Goal: Task Accomplishment & Management: Use online tool/utility

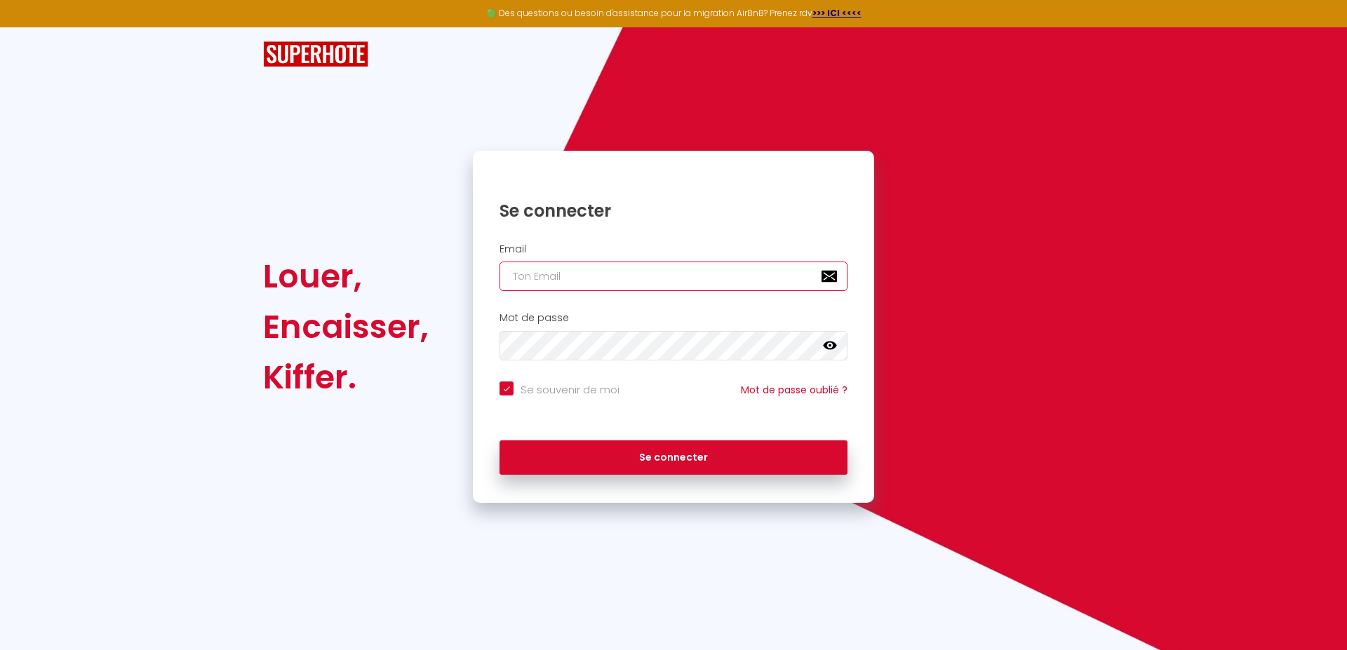
click at [535, 282] on input "email" at bounding box center [673, 276] width 348 height 29
type input "j"
checkbox input "true"
type input "jm"
checkbox input "true"
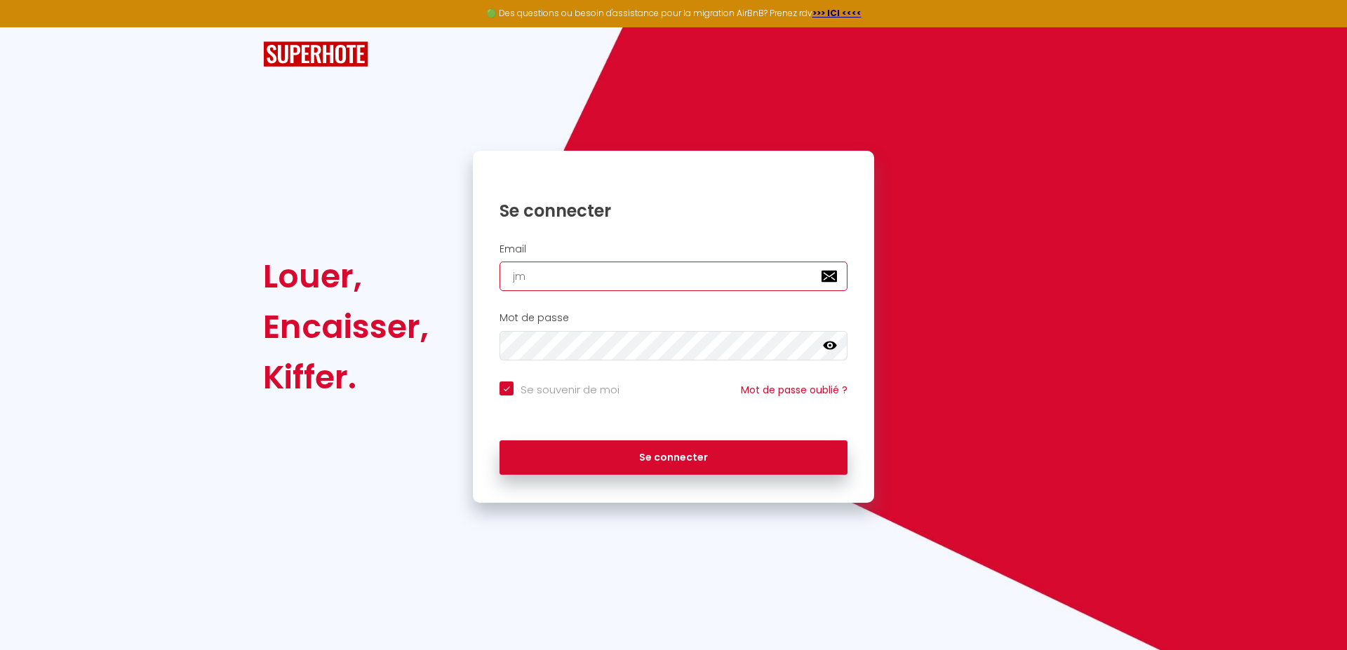
type input "jmb"
checkbox input "true"
type input "jmbo"
checkbox input "true"
type input "jmbob"
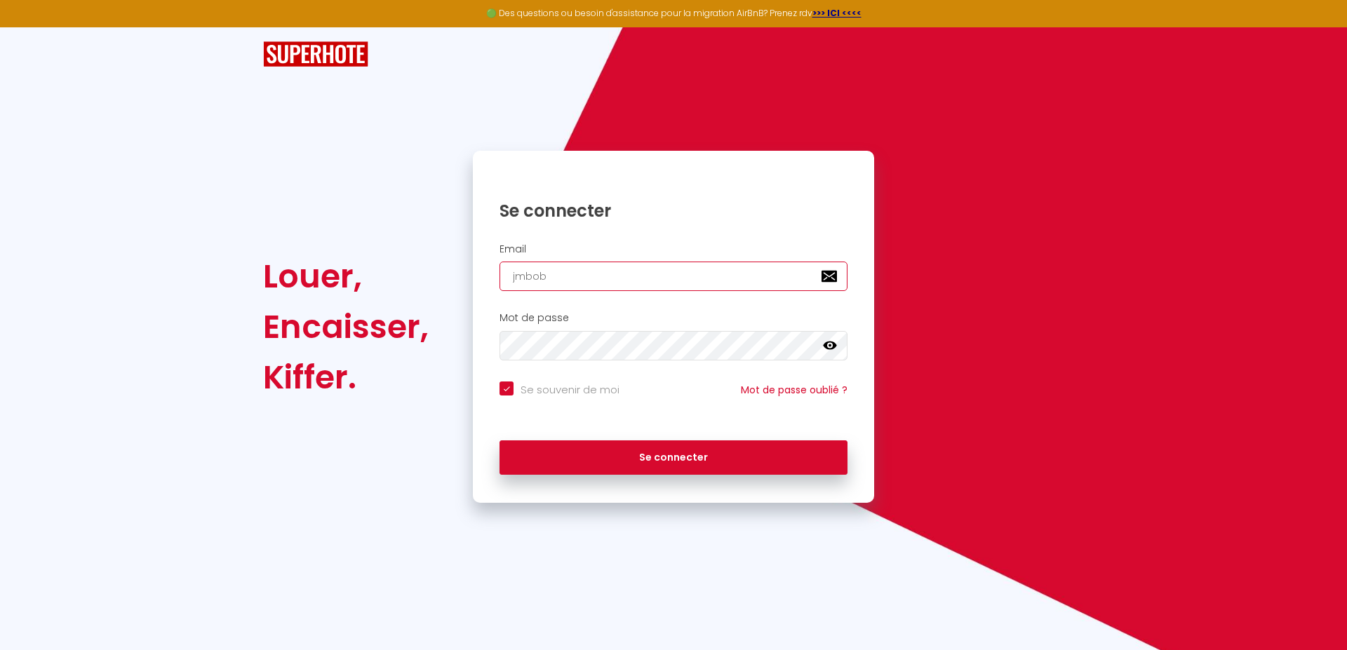
checkbox input "true"
type input "jmboba"
checkbox input "true"
type input "jmbobay"
checkbox input "true"
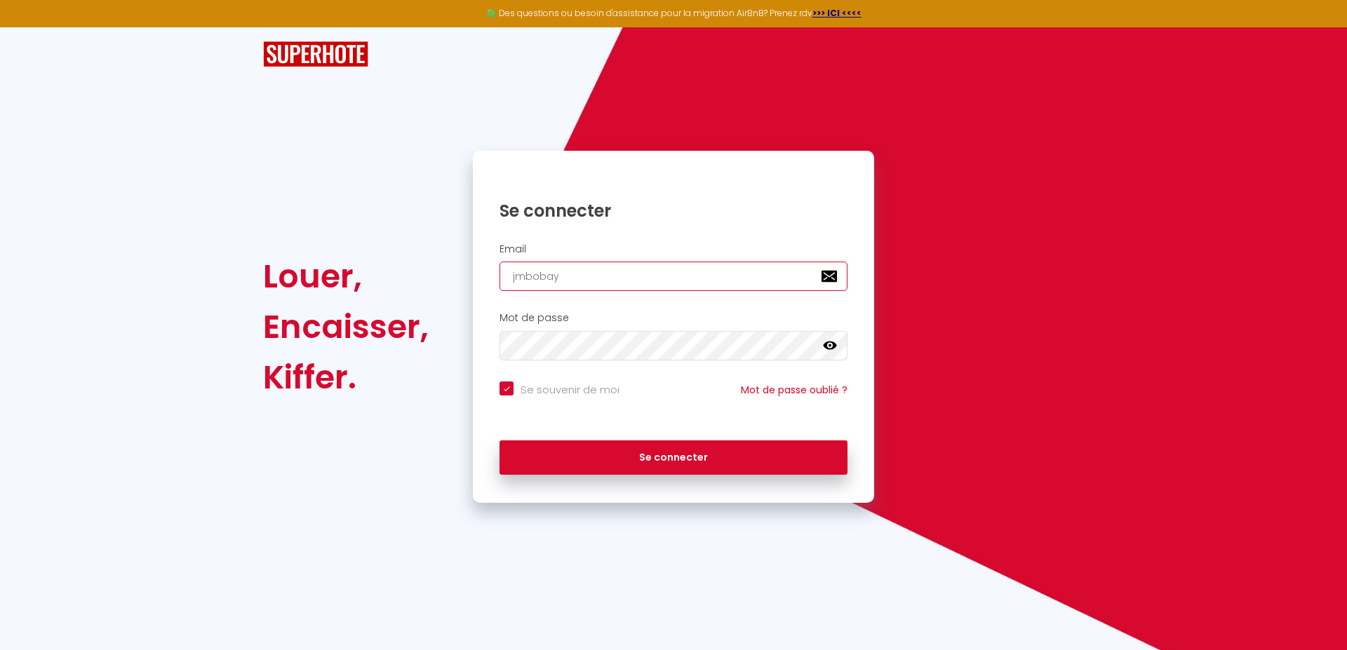
type input "jmbobay@"
checkbox input "true"
type input "jmbobay@f"
checkbox input "true"
type input "jmbobay@fr"
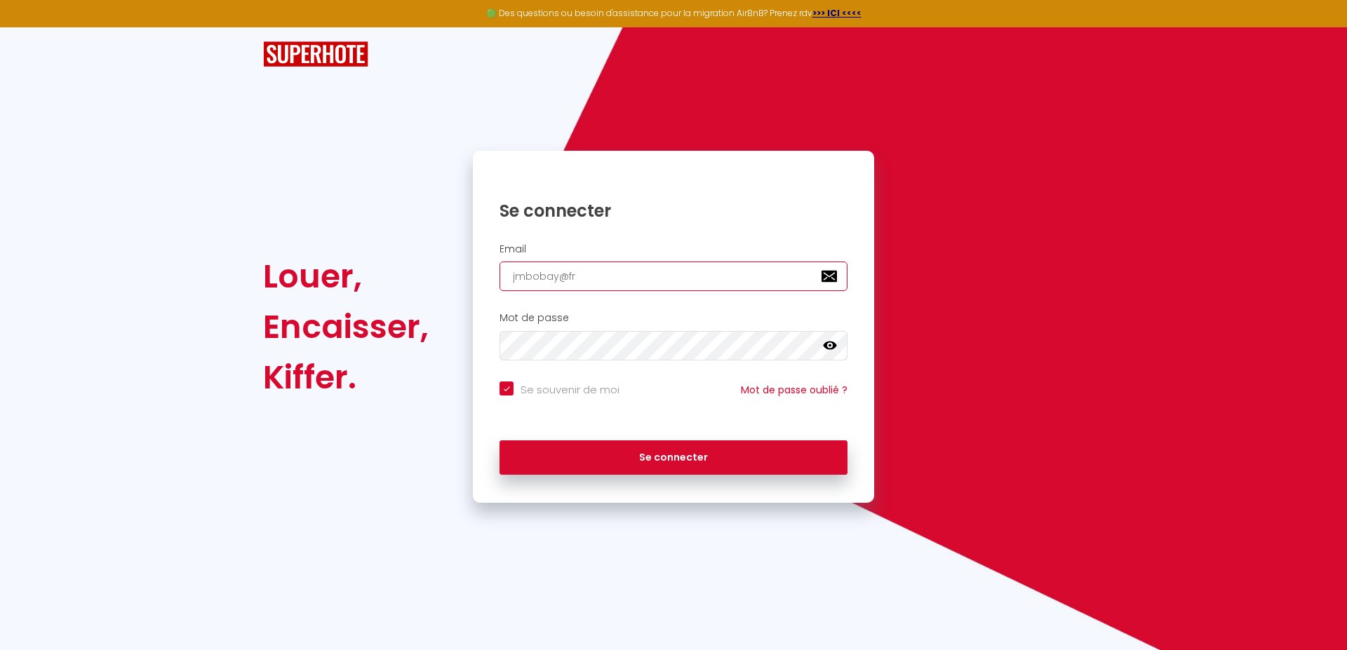
checkbox input "true"
type input "jmbobay@fre"
checkbox input "true"
type input "jmbobay@free"
checkbox input "true"
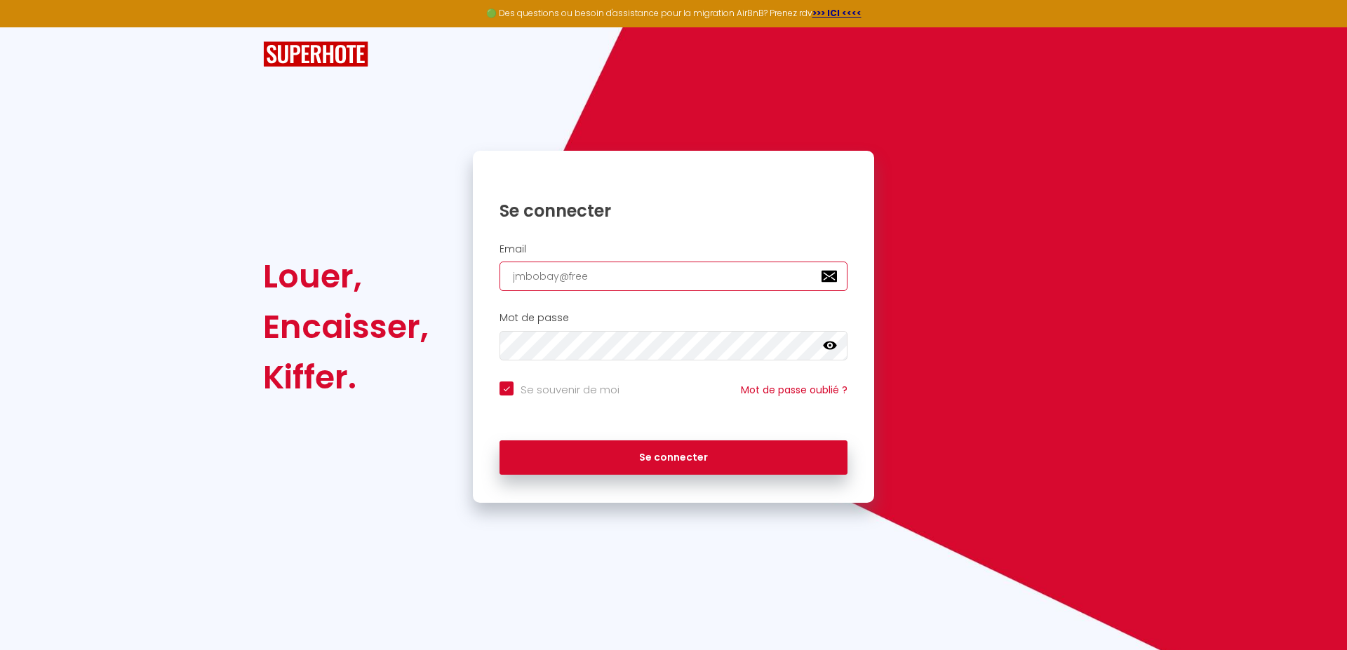
type input "jmbobay@free."
checkbox input "true"
type input "jmbobay@free.f"
checkbox input "true"
type input "[EMAIL_ADDRESS][DOMAIN_NAME]"
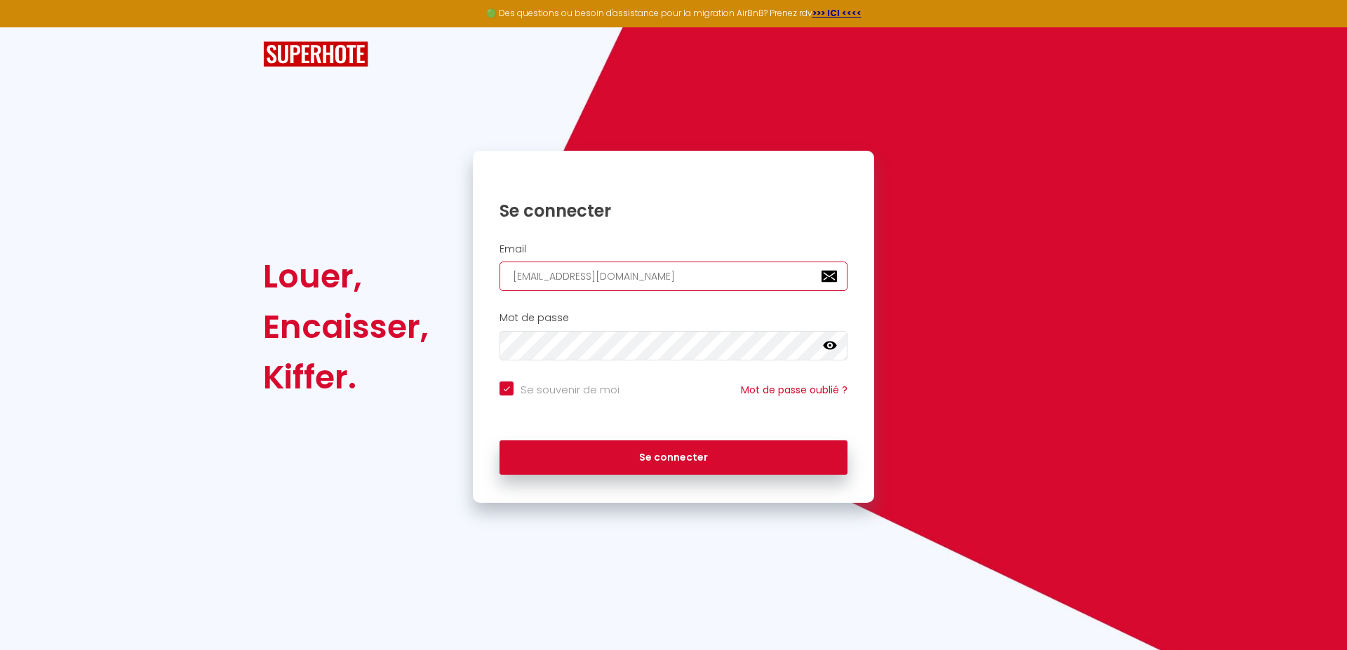
checkbox input "true"
type input "[EMAIL_ADDRESS][DOMAIN_NAME]"
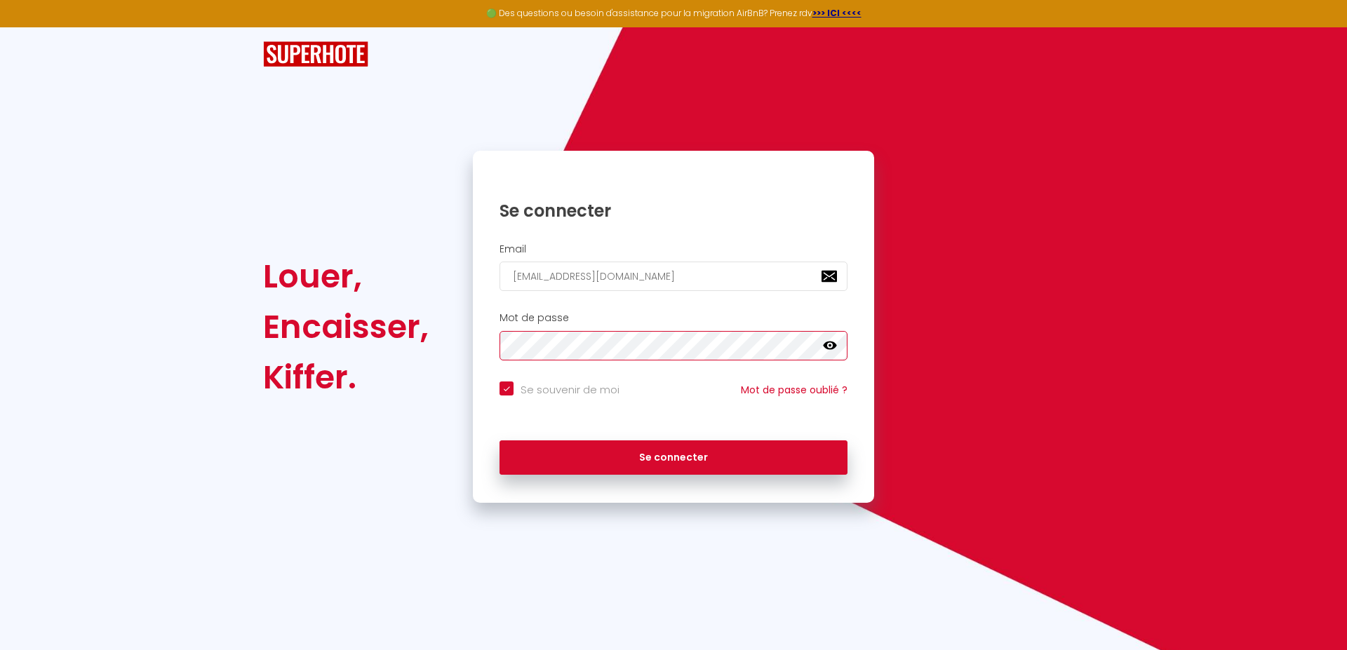
scroll to position [0, 259]
click at [499, 440] on button "Se connecter" at bounding box center [673, 457] width 348 height 35
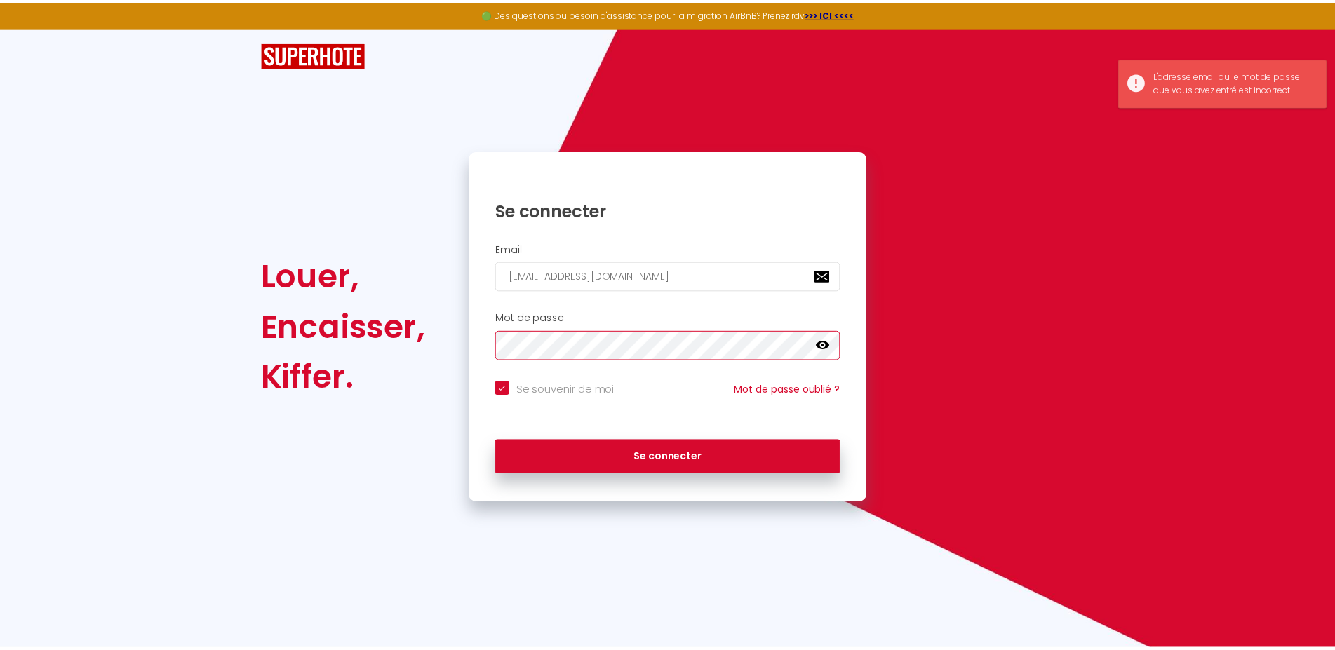
scroll to position [0, 0]
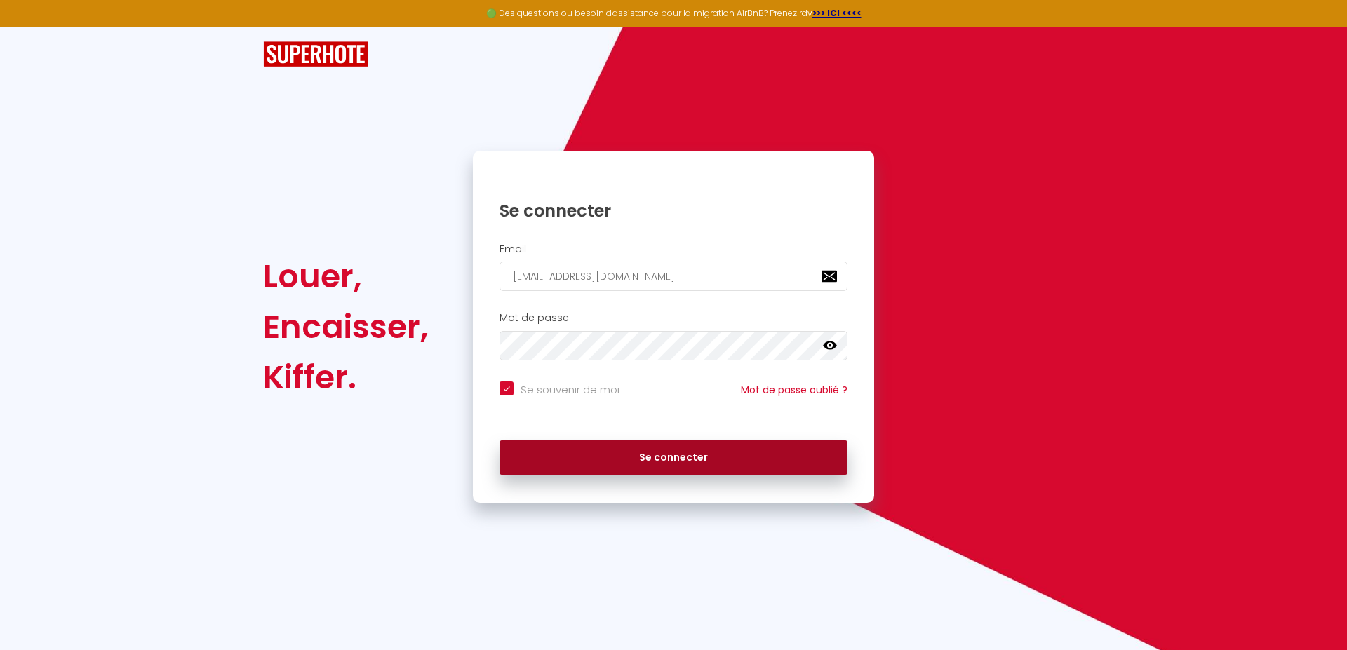
click at [689, 458] on button "Se connecter" at bounding box center [673, 457] width 348 height 35
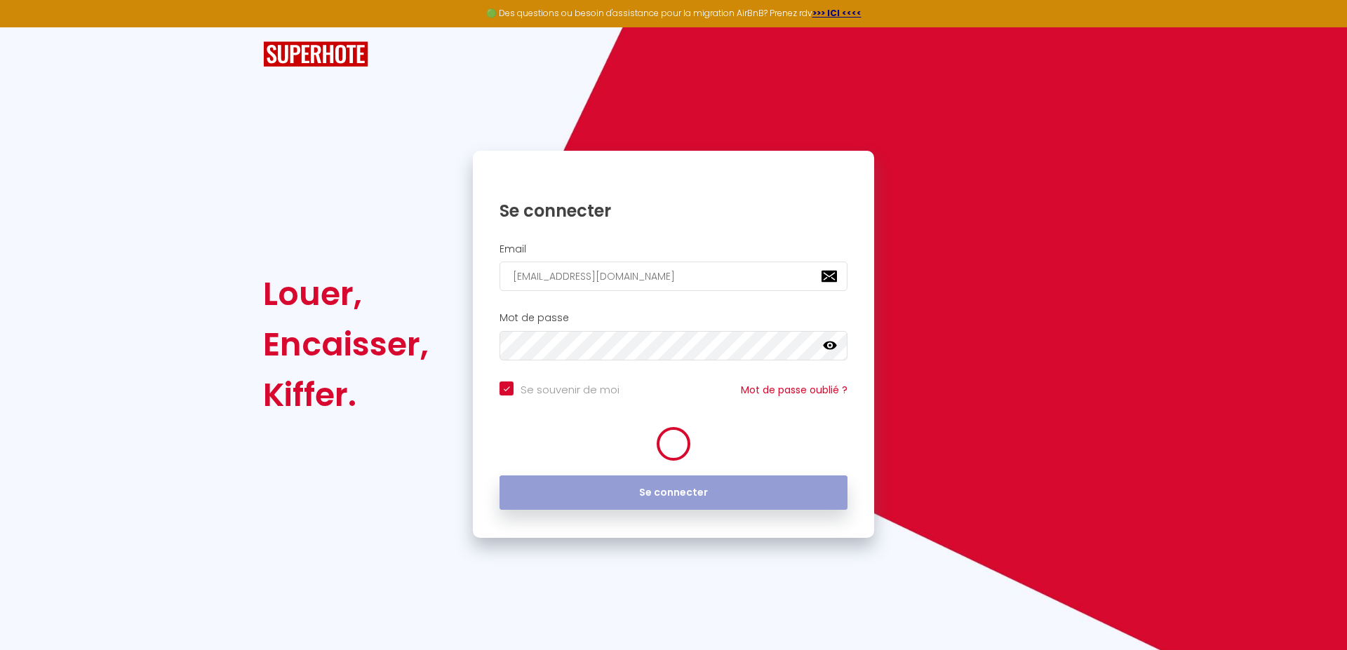
checkbox input "true"
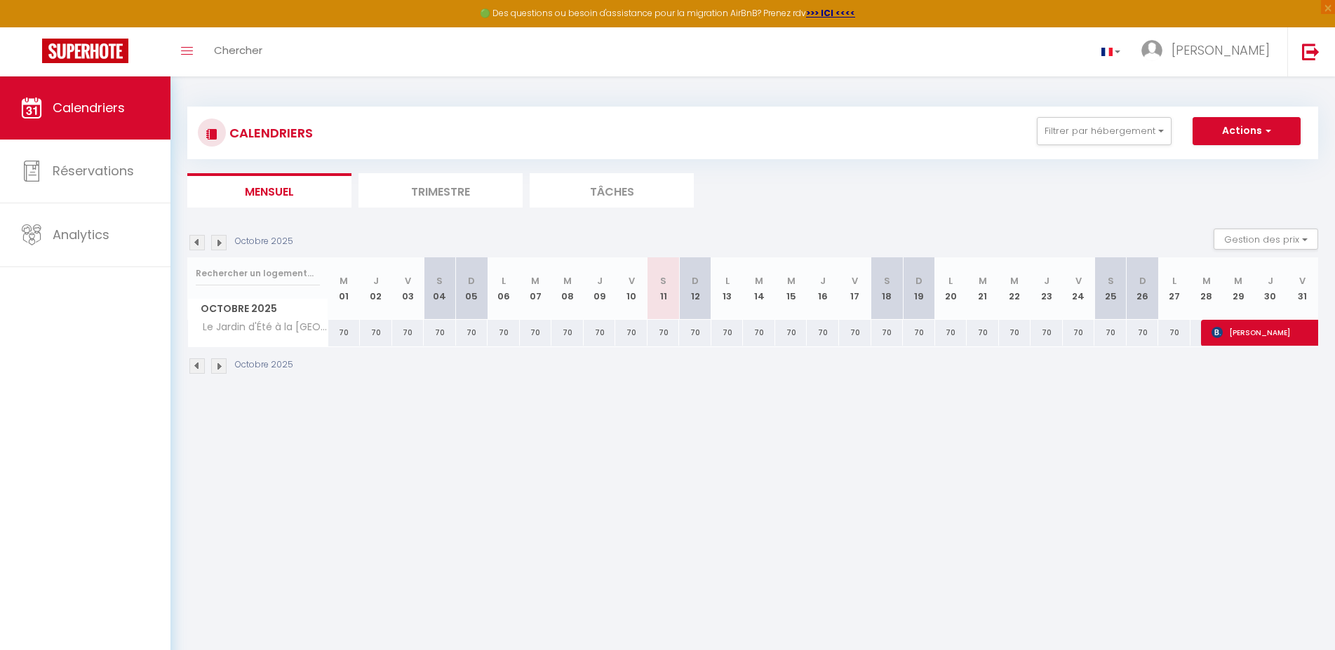
click at [452, 194] on li "Trimestre" at bounding box center [440, 190] width 164 height 34
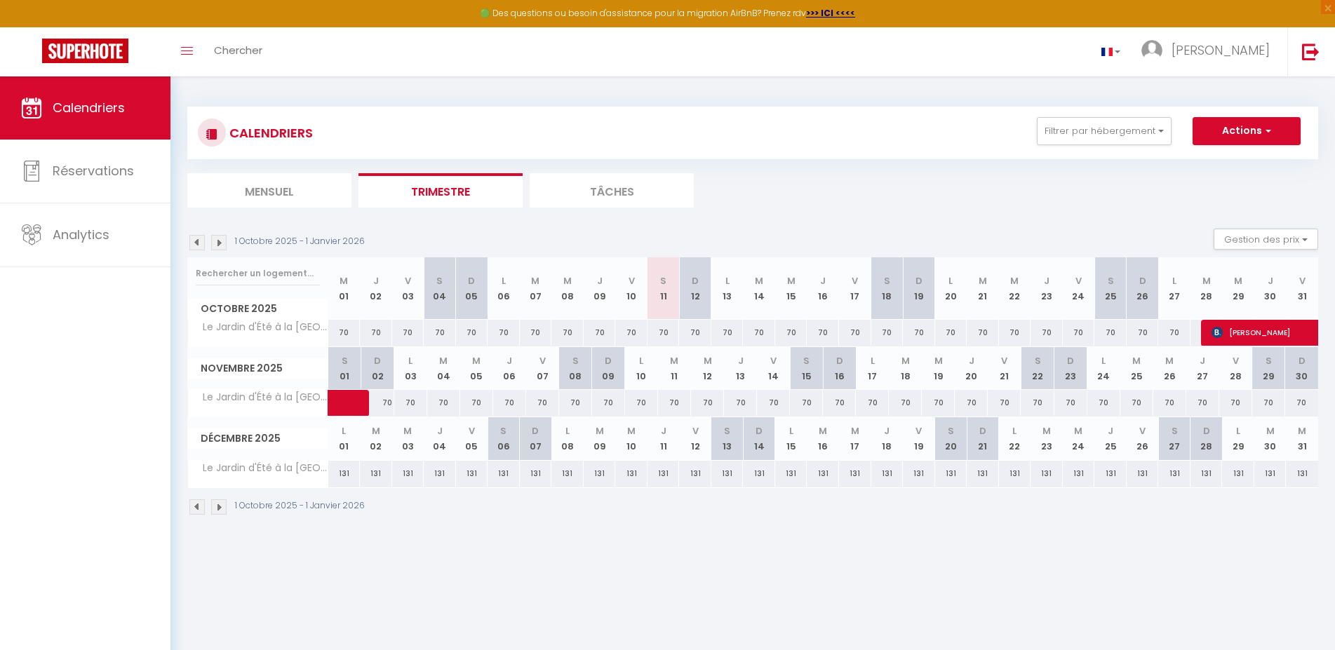
click at [1214, 333] on img at bounding box center [1216, 332] width 11 height 11
select select "OK"
select select "KO"
select select "0"
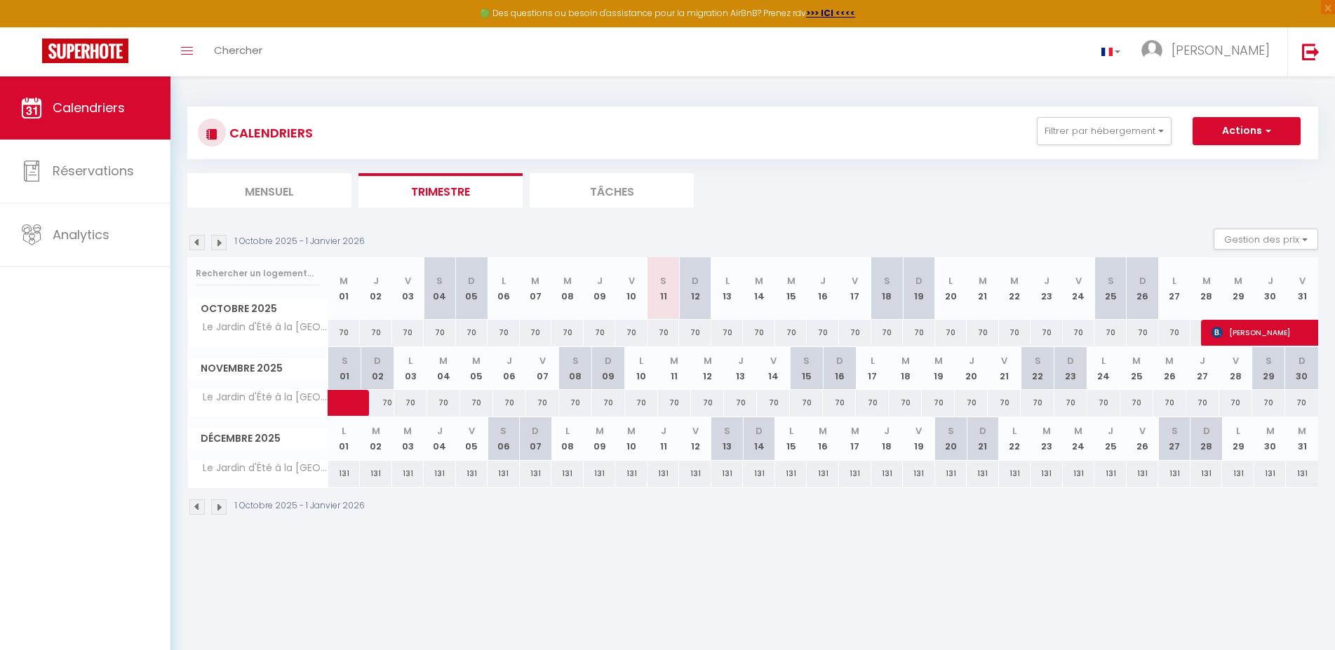
select select "1"
select select
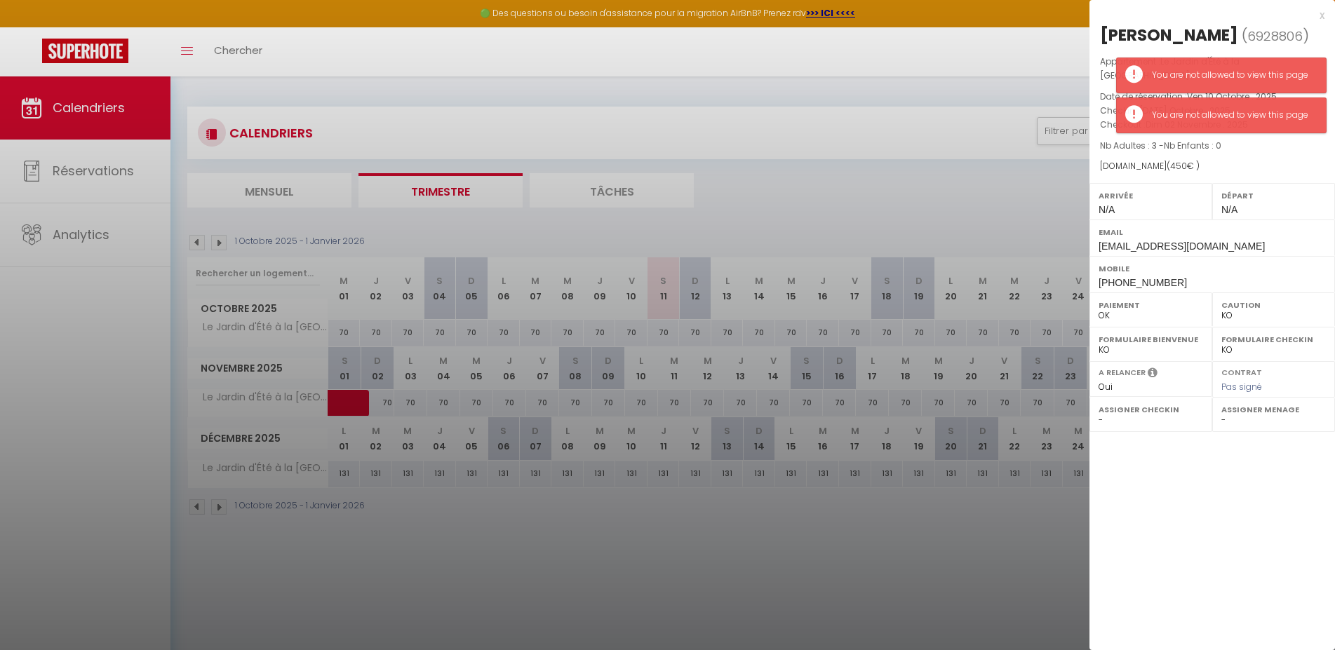
click at [1226, 504] on div "x [PERSON_NAME] ( 6928806 ) Appartement : Le Jardin d'Été à la Mer Date de rése…" at bounding box center [1211, 325] width 245 height 650
